Goal: Check status: Check status

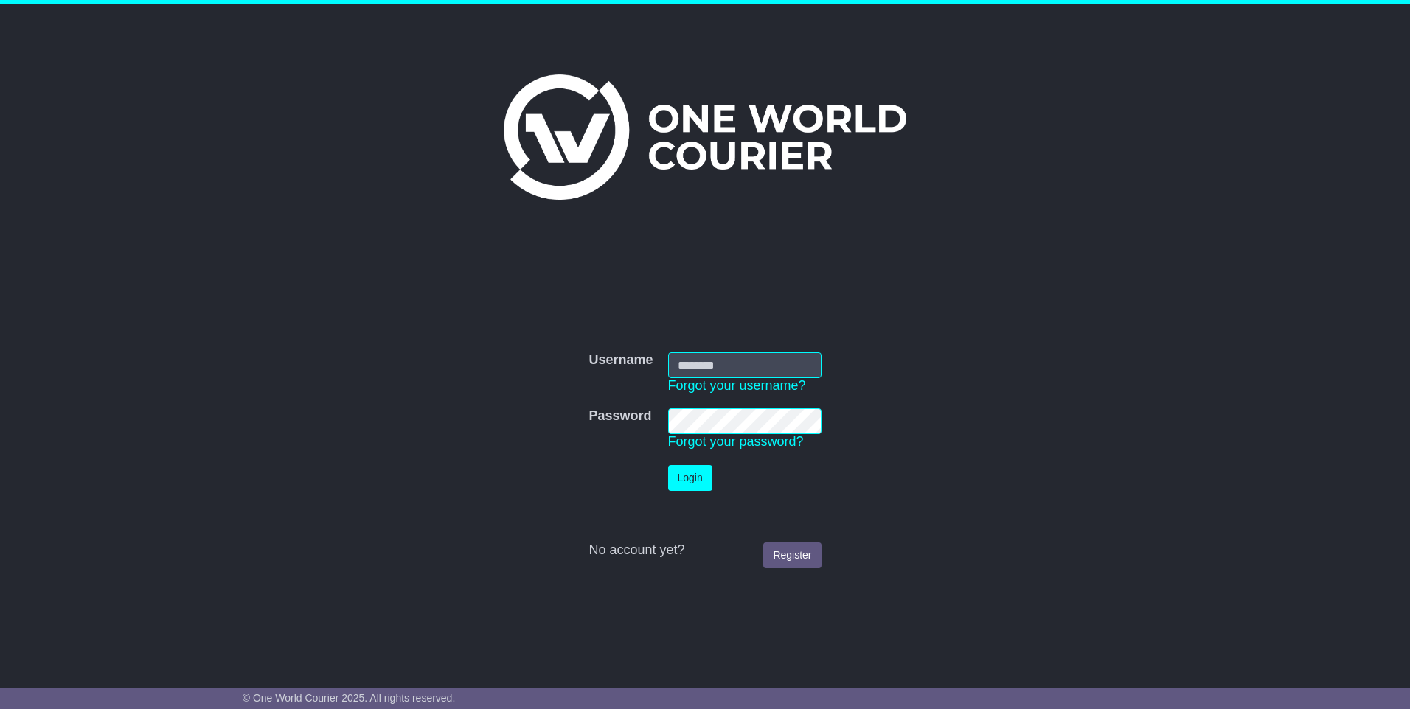
type input "**********"
click at [672, 473] on button "Login" at bounding box center [690, 478] width 44 height 26
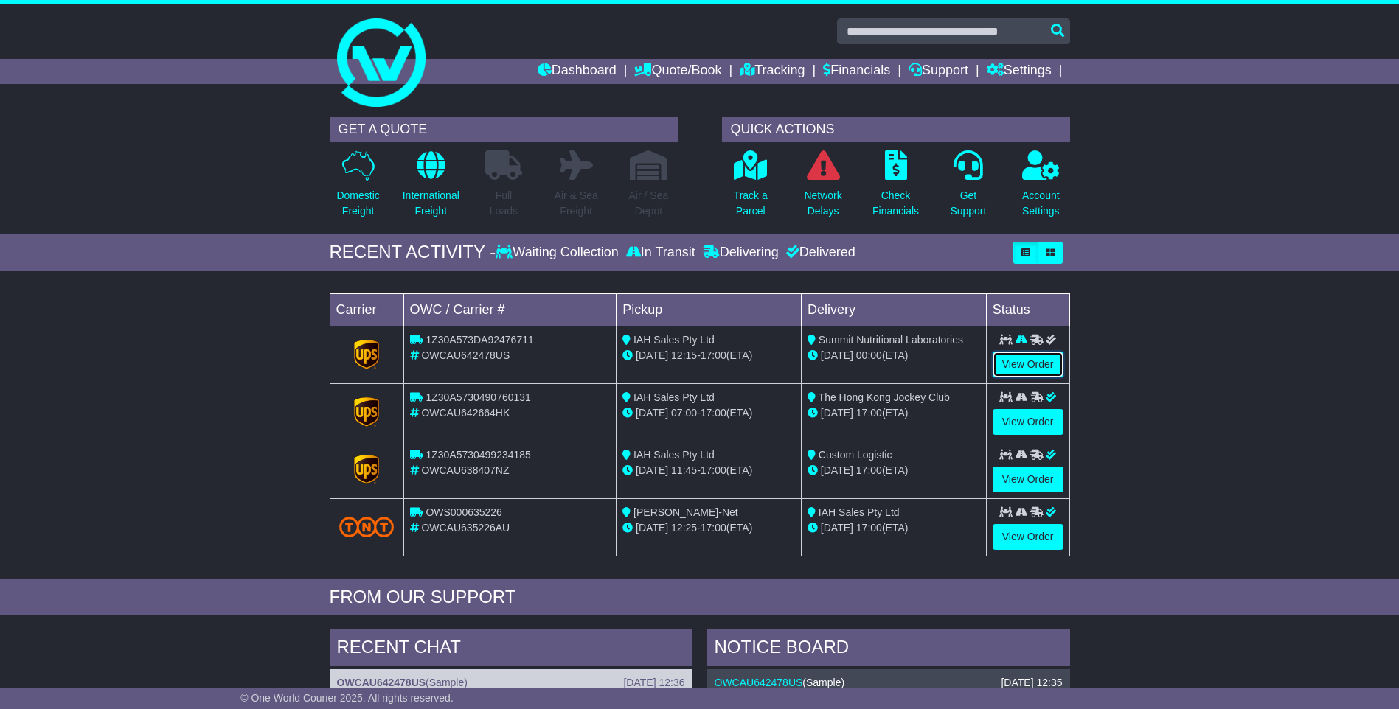
click at [1018, 367] on link "View Order" at bounding box center [1027, 365] width 71 height 26
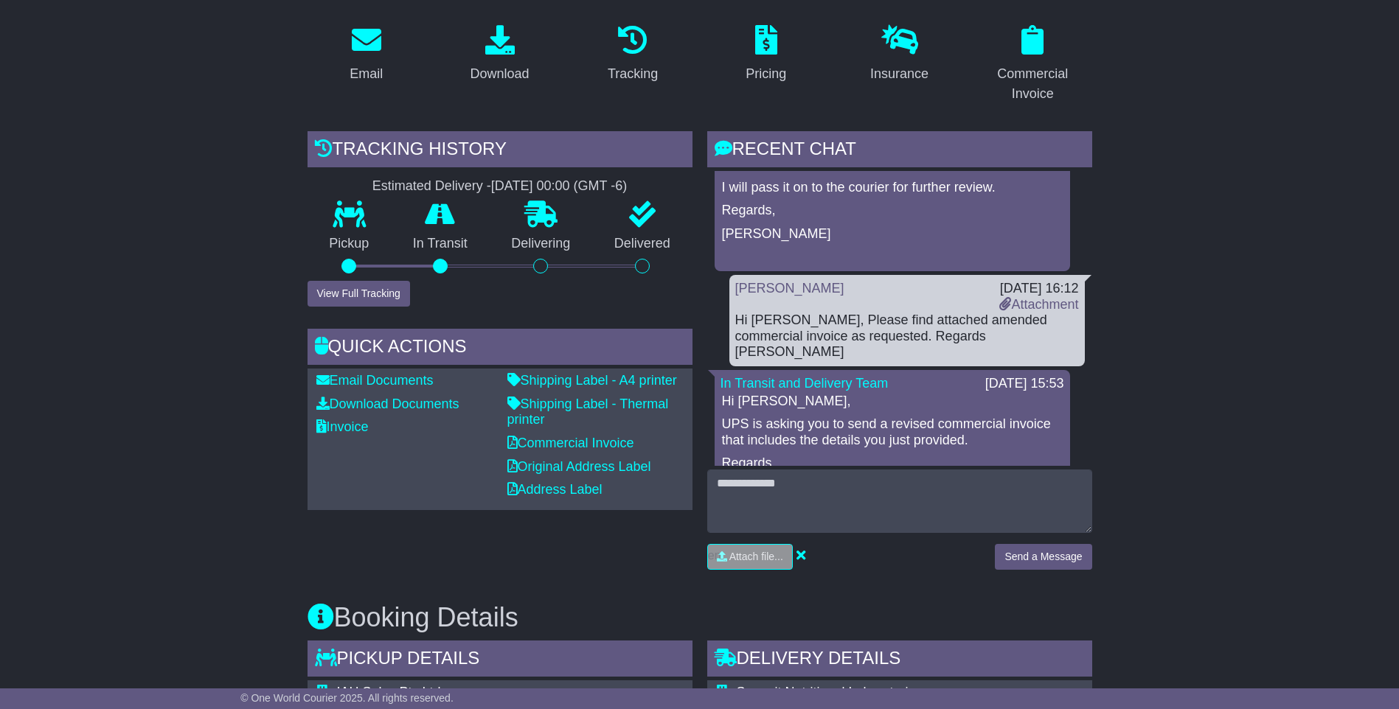
scroll to position [1180, 0]
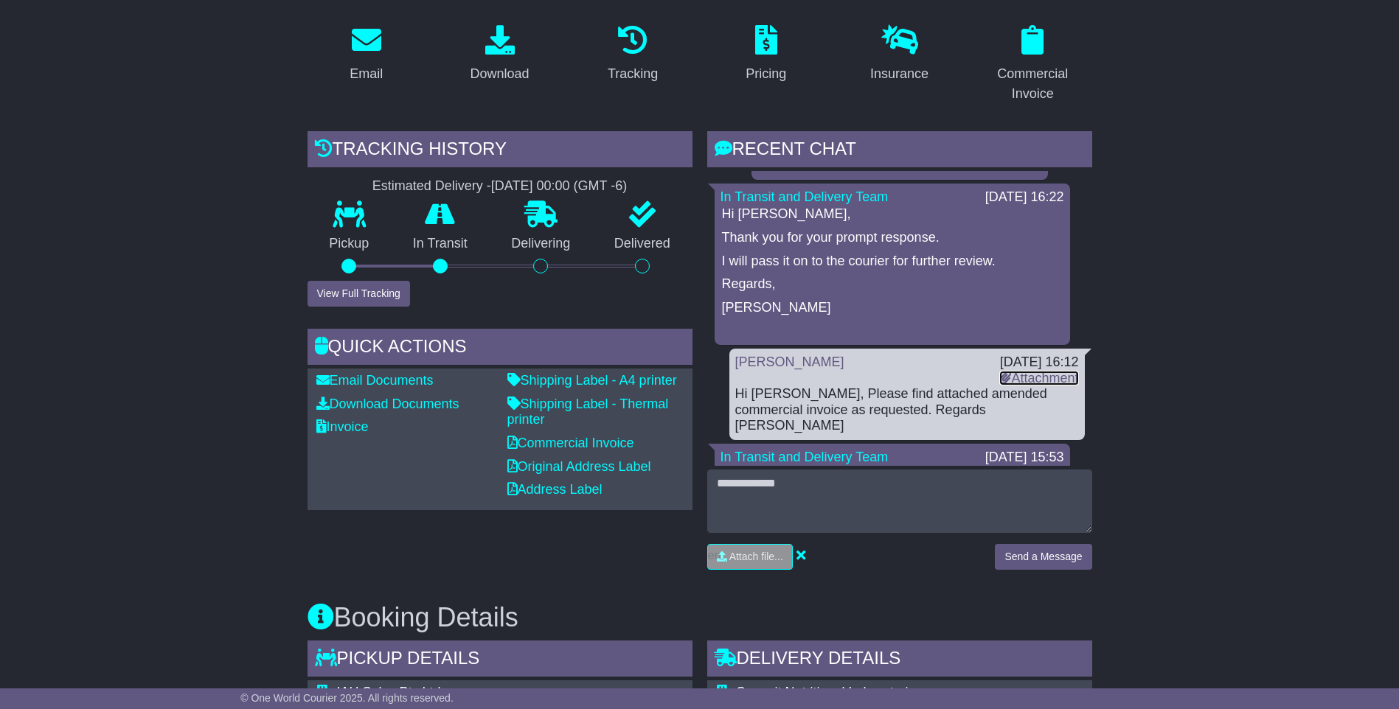
click at [1020, 380] on link "Attachment" at bounding box center [1038, 378] width 79 height 15
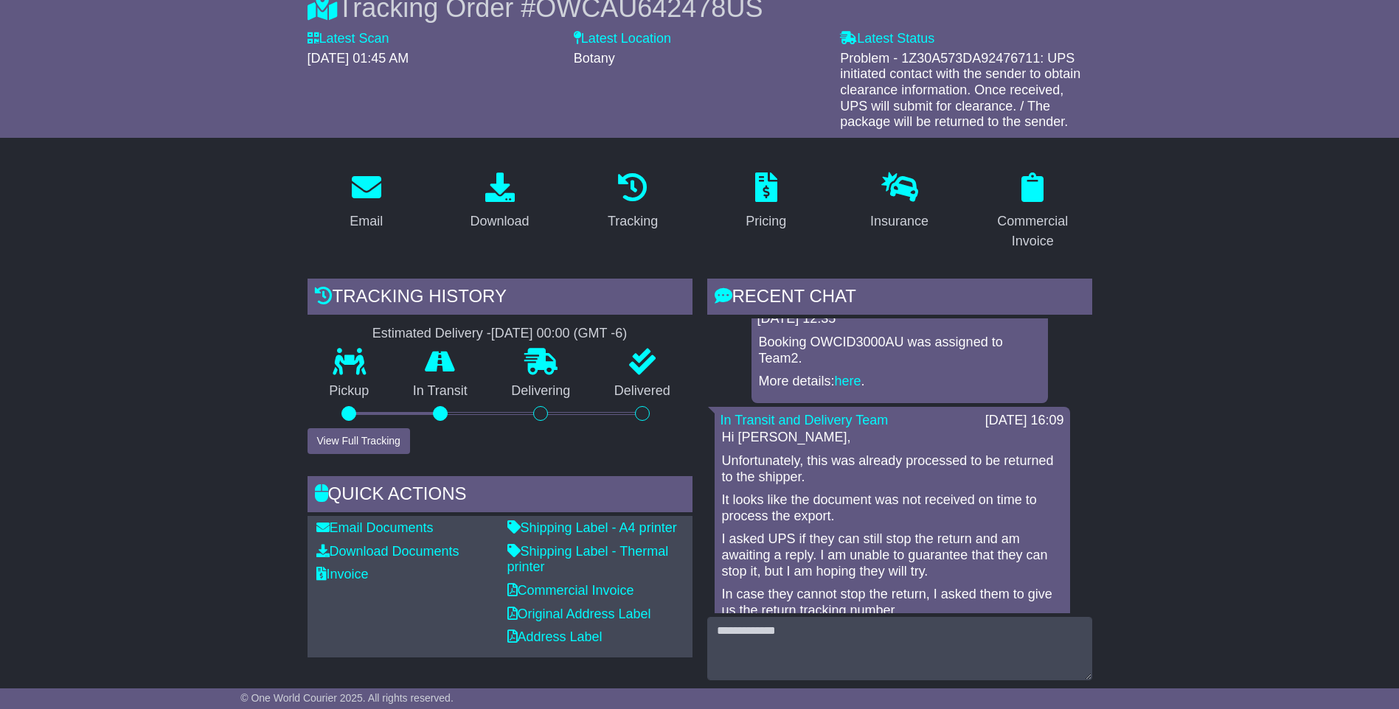
scroll to position [74, 0]
